Goal: Check status

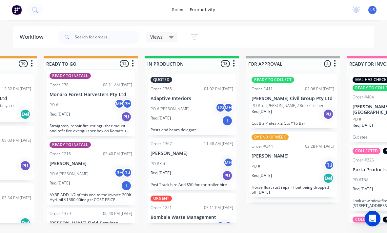
click at [209, 126] on div "QUOTED Order #368 01:02 PM [DATE] Adaptive Interiors PO #[PERSON_NAME] LS MH Re…" at bounding box center [192, 104] width 88 height 61
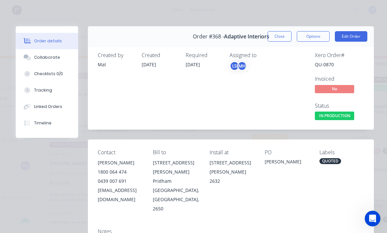
type input "[DATE]"
click at [269, 40] on button "Close" at bounding box center [280, 36] width 24 height 10
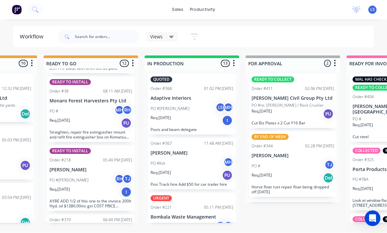
scroll to position [388, 0]
click at [269, 160] on div "PO # TJ" at bounding box center [293, 166] width 83 height 12
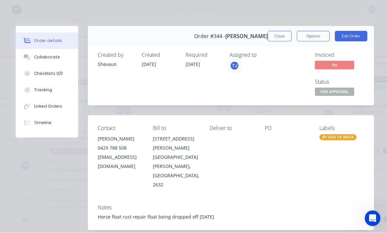
click at [50, 89] on div "Tracking" at bounding box center [43, 90] width 18 height 6
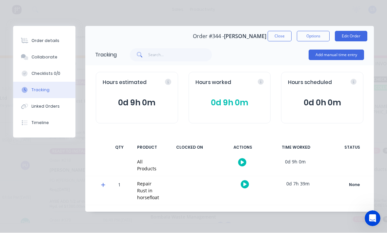
click at [269, 32] on button "Close" at bounding box center [280, 36] width 24 height 10
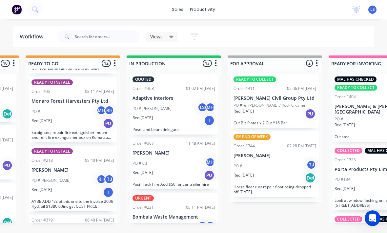
scroll to position [12, 280]
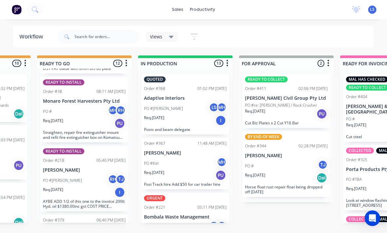
click at [185, 115] on div "Req. 11/08/25 I" at bounding box center [185, 120] width 83 height 11
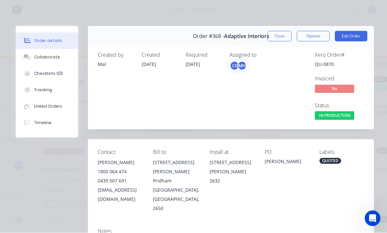
scroll to position [0, 0]
click at [269, 35] on button "Close" at bounding box center [280, 36] width 24 height 10
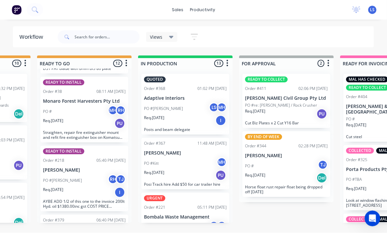
scroll to position [12, 280]
click at [182, 221] on div "PO #Bob RH TJ" at bounding box center [185, 227] width 83 height 12
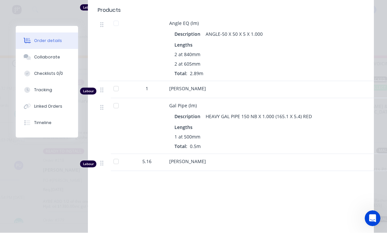
scroll to position [349, 0]
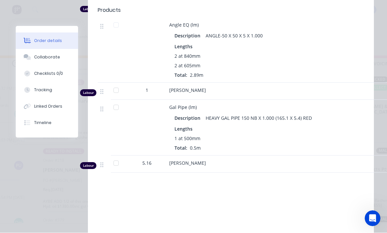
click at [48, 84] on button "Tracking" at bounding box center [47, 90] width 62 height 16
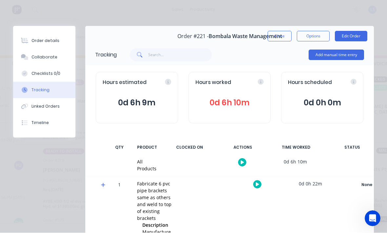
scroll to position [0, 0]
click at [269, 38] on button "Close" at bounding box center [280, 36] width 24 height 10
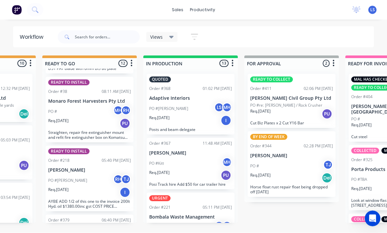
scroll to position [0, 275]
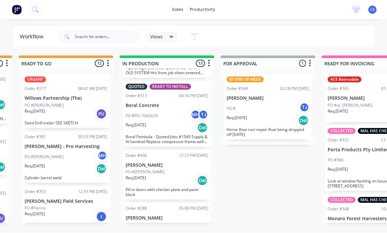
scroll to position [638, 0]
click at [278, 115] on div "Req. [DATE] Del" at bounding box center [268, 120] width 83 height 11
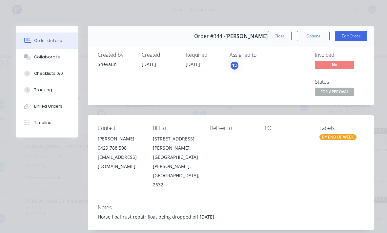
click at [52, 94] on button "Tracking" at bounding box center [47, 90] width 62 height 16
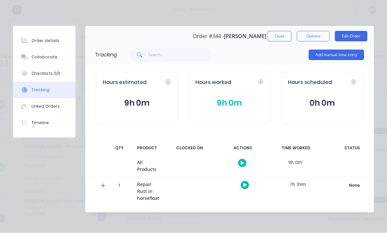
click at [309, 38] on button "Options" at bounding box center [313, 36] width 33 height 10
click at [295, 64] on div "Work Order" at bounding box center [295, 67] width 57 height 10
click at [301, 64] on div "Back" at bounding box center [295, 67] width 57 height 10
click at [253, 98] on button "9h 0m" at bounding box center [230, 103] width 69 height 12
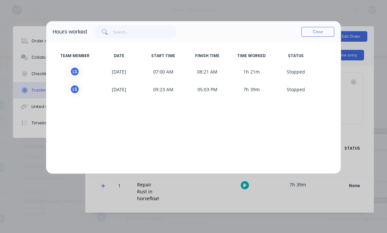
click at [318, 33] on button "Close" at bounding box center [318, 32] width 33 height 10
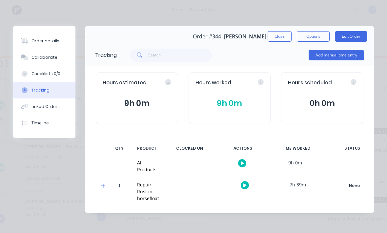
click at [318, 38] on button "Options" at bounding box center [313, 36] width 33 height 10
click at [236, 74] on div "Hours worked 9h 0m" at bounding box center [230, 98] width 82 height 52
click at [61, 174] on div "Order #344 - [PERSON_NAME] Close Options Edit Order Tracking Add manual time en…" at bounding box center [193, 119] width 361 height 186
click at [280, 32] on button "Close" at bounding box center [280, 36] width 24 height 10
